Goal: Transaction & Acquisition: Subscribe to service/newsletter

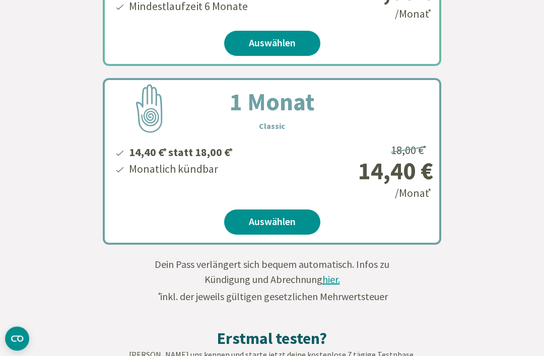
scroll to position [588, 0]
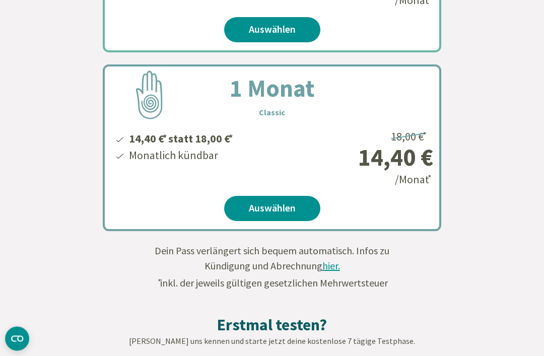
click at [338, 274] on div "Dein Pass verlängert sich bequem automatisch. Infos zu Kündigung und Abrechnung…" at bounding box center [272, 267] width 252 height 47
click at [337, 271] on span "hier." at bounding box center [331, 265] width 18 height 13
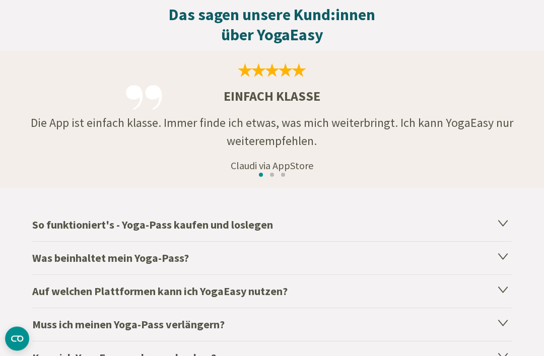
scroll to position [1647, 0]
click at [506, 227] on icon at bounding box center [503, 223] width 12 height 12
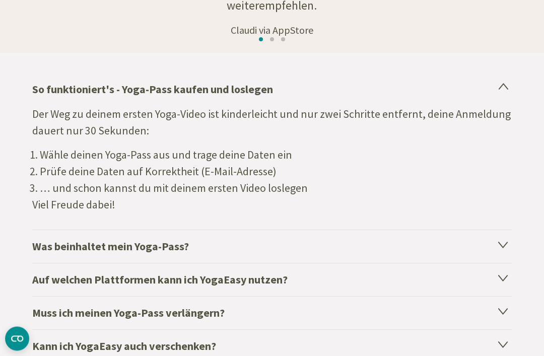
scroll to position [1782, 0]
click at [508, 92] on icon at bounding box center [503, 87] width 12 height 12
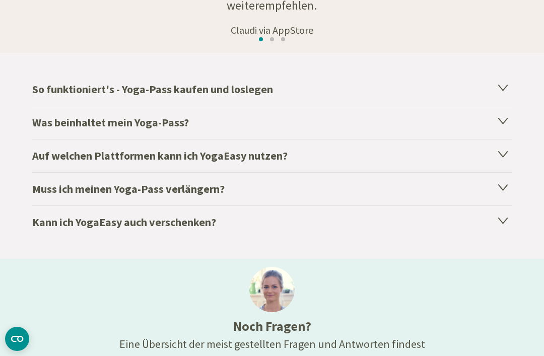
click at [507, 123] on icon at bounding box center [503, 120] width 12 height 12
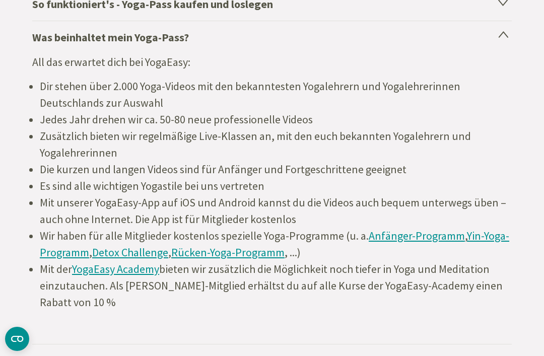
scroll to position [1818, 0]
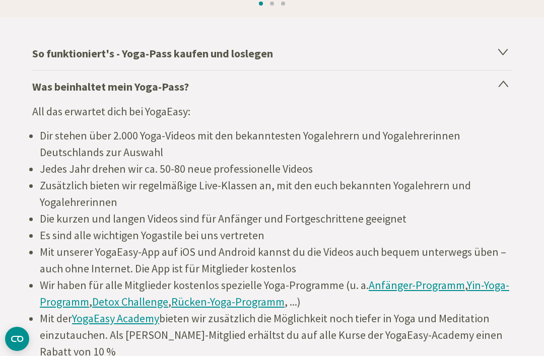
click at [504, 85] on icon at bounding box center [503, 84] width 9 height 6
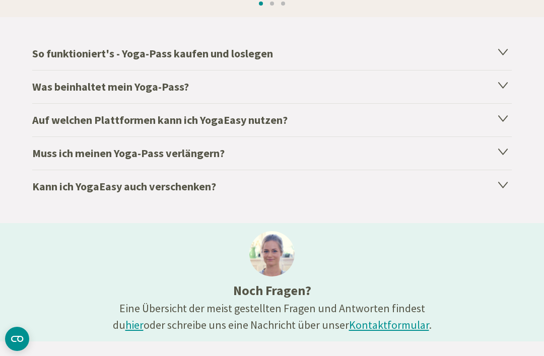
click at [504, 120] on icon at bounding box center [503, 119] width 9 height 6
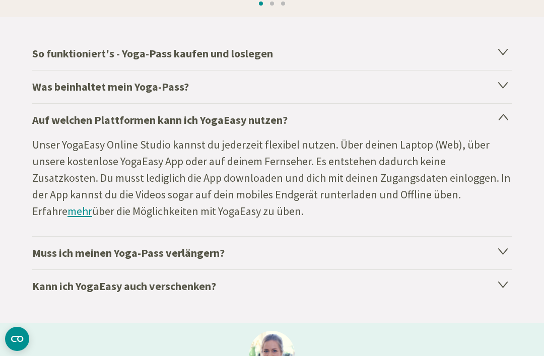
click at [92, 204] on link "mehr" at bounding box center [79, 211] width 25 height 14
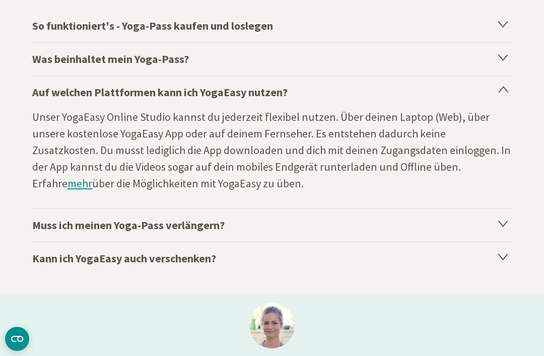
scroll to position [1843, 0]
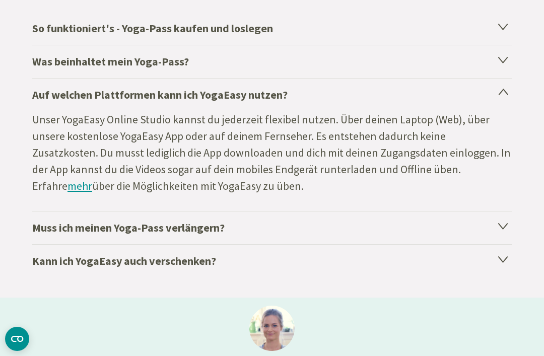
click at [507, 95] on icon at bounding box center [503, 92] width 9 height 6
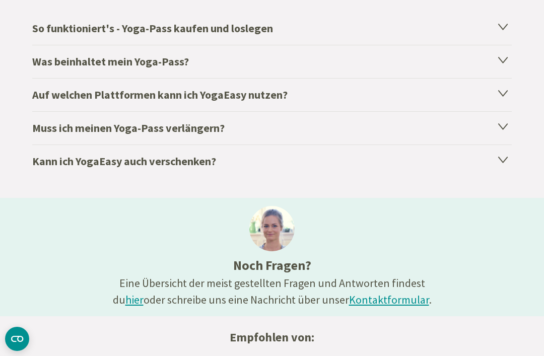
click at [504, 128] on icon at bounding box center [503, 127] width 9 height 6
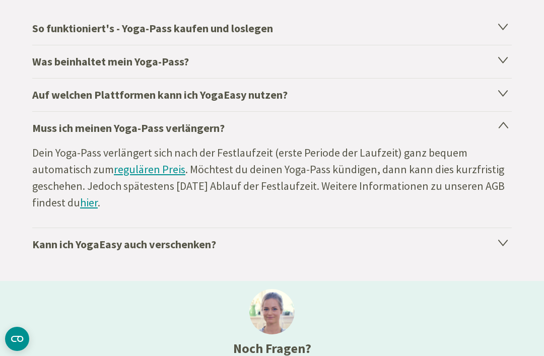
click at [511, 130] on h4 "Muss ich meinen Yoga-Pass verlängern?" at bounding box center [271, 127] width 479 height 33
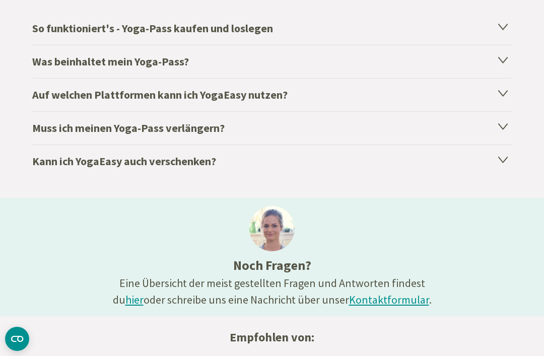
click at [503, 161] on icon at bounding box center [503, 160] width 9 height 6
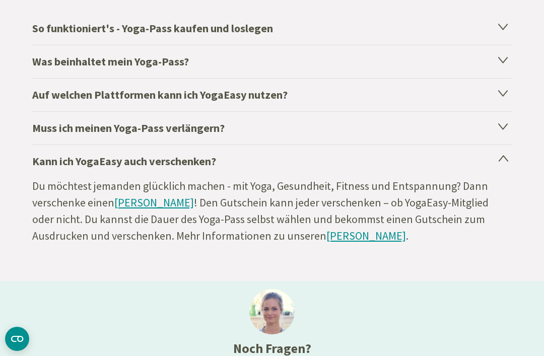
click at [507, 164] on icon at bounding box center [503, 159] width 12 height 12
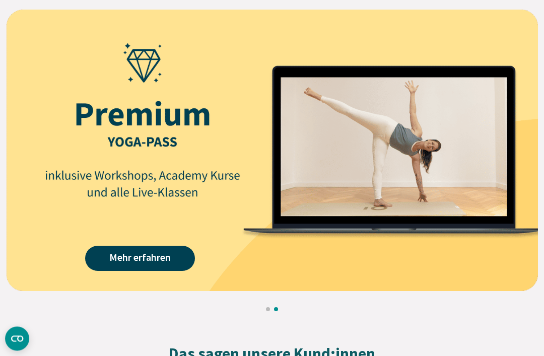
scroll to position [1308, 0]
click at [146, 259] on link "Mehr erfahren" at bounding box center [140, 258] width 110 height 25
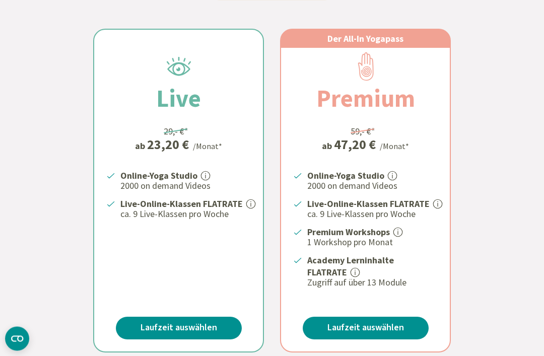
scroll to position [272, 0]
